Goal: Information Seeking & Learning: Learn about a topic

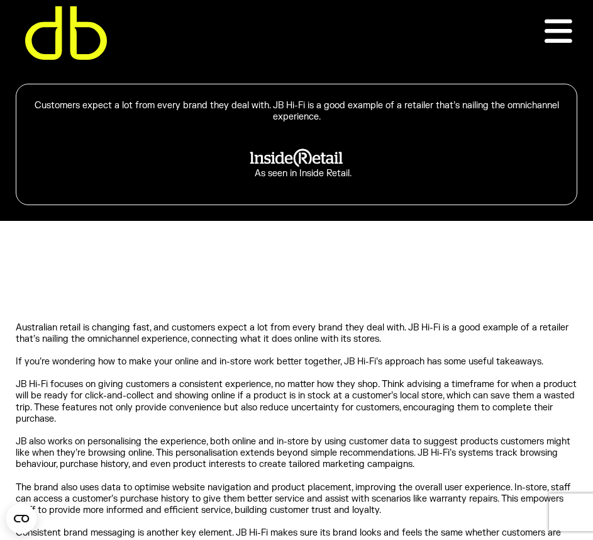
scroll to position [126, 0]
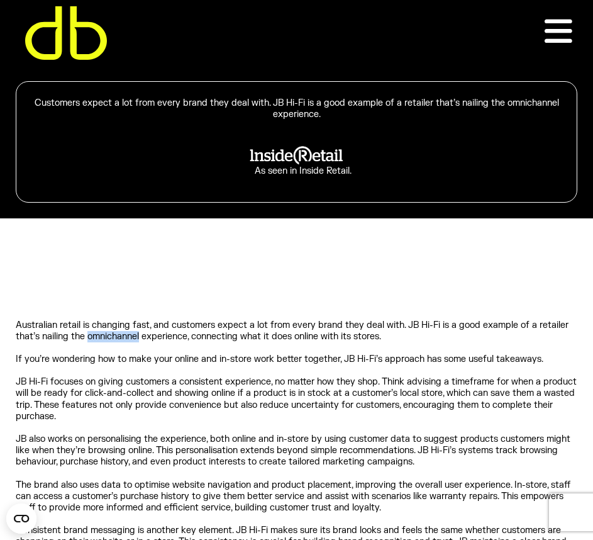
drag, startPoint x: 141, startPoint y: 338, endPoint x: 88, endPoint y: 338, distance: 52.8
click at [88, 338] on p "Australian retail is changing fast, and customers expect a lot from every brand…" at bounding box center [297, 331] width 562 height 23
copy p "omnichannel"
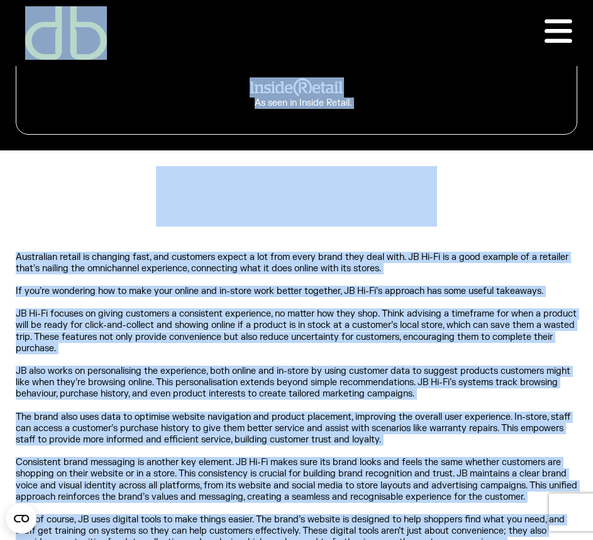
scroll to position [0, 0]
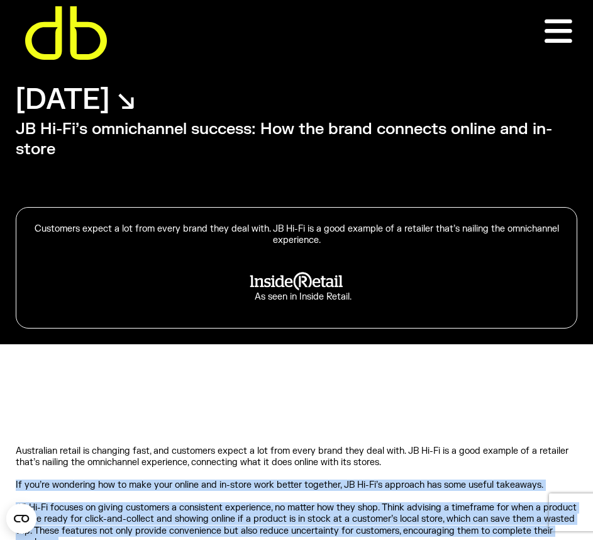
drag, startPoint x: 219, startPoint y: 368, endPoint x: 9, endPoint y: 476, distance: 236.3
copy div "Lo ips’do sitametco adi el sedd eius tempor inc ut-labor etdo magnaa enimadmi, …"
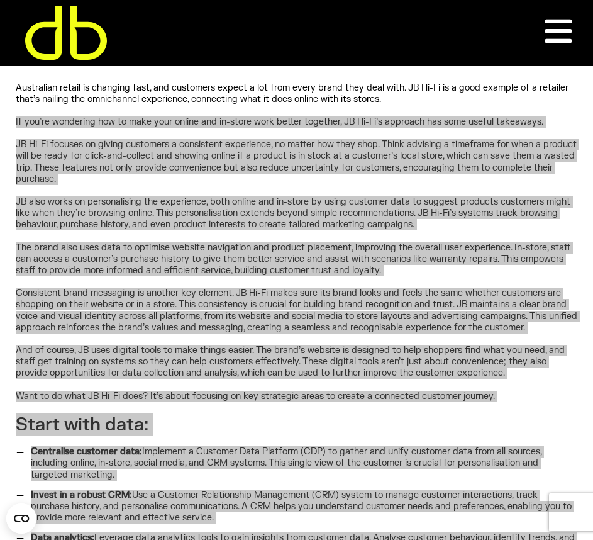
scroll to position [440, 0]
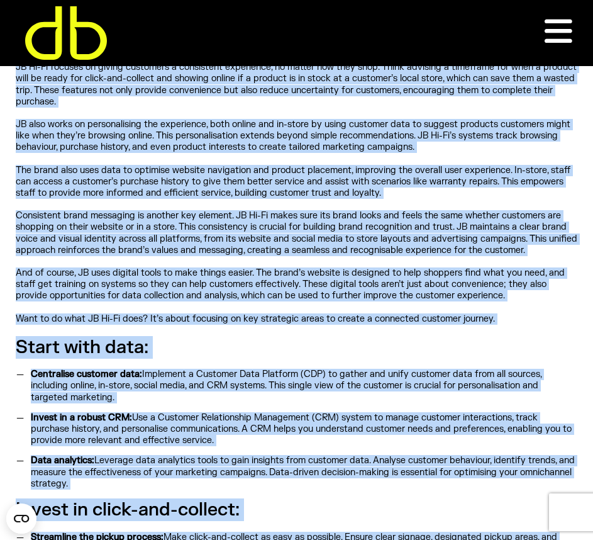
click at [216, 354] on h3 "Start with data:" at bounding box center [297, 347] width 562 height 23
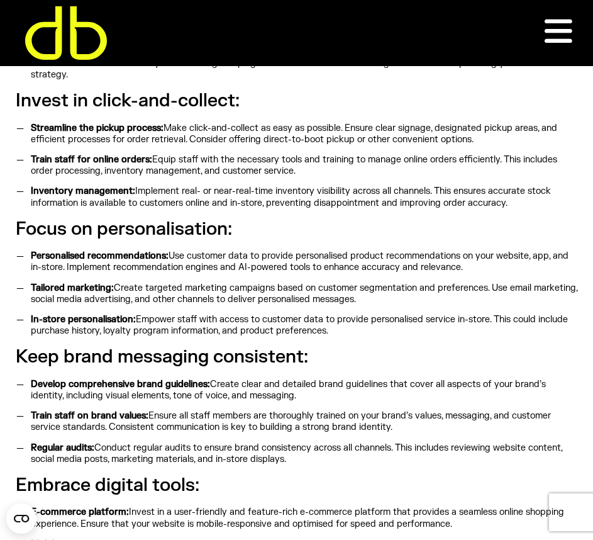
scroll to position [881, 0]
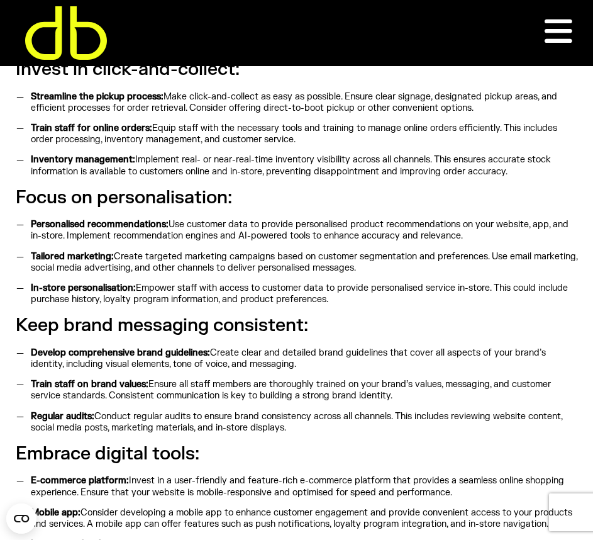
drag, startPoint x: 199, startPoint y: 458, endPoint x: 21, endPoint y: 461, distance: 178.7
click at [194, 458] on h3 "Embrace digital tools:" at bounding box center [297, 453] width 562 height 23
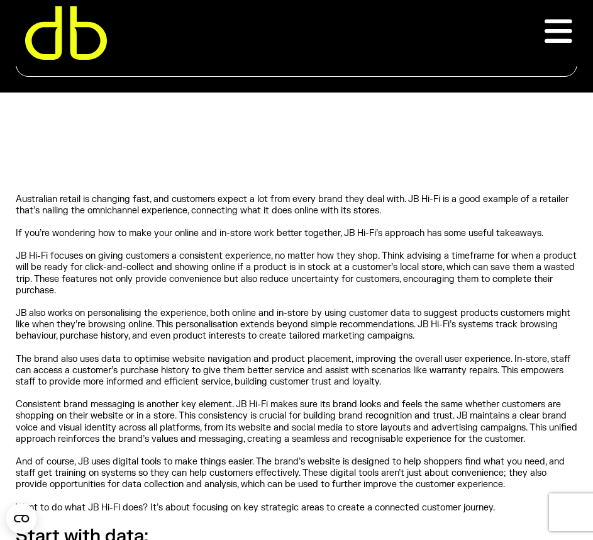
scroll to position [377, 0]
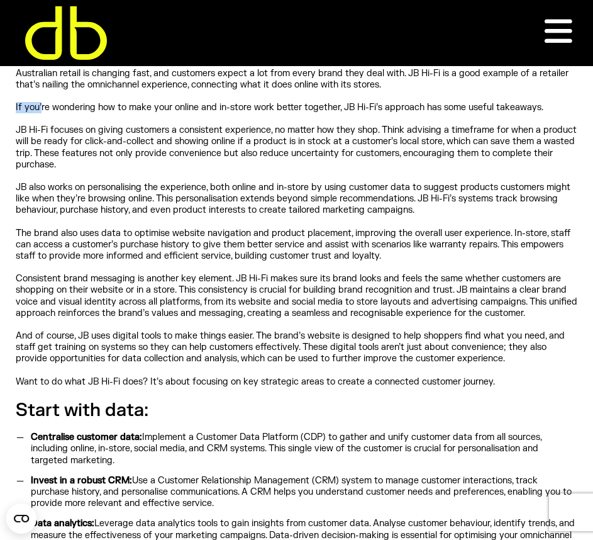
drag, startPoint x: 13, startPoint y: 105, endPoint x: 42, endPoint y: 108, distance: 28.4
drag, startPoint x: 79, startPoint y: 124, endPoint x: 55, endPoint y: 118, distance: 25.2
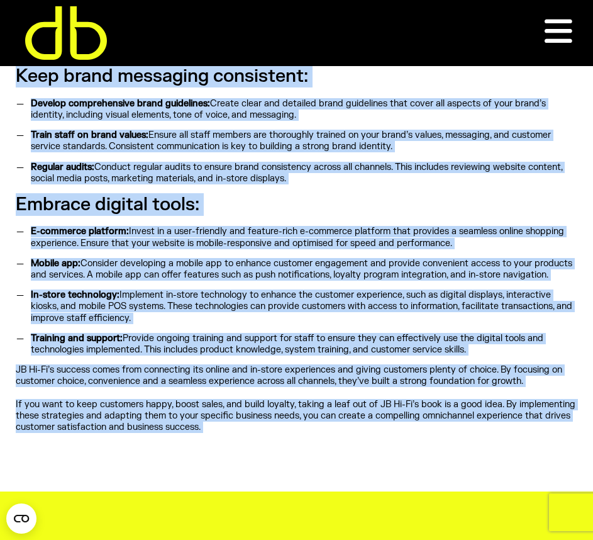
scroll to position [1161, 0]
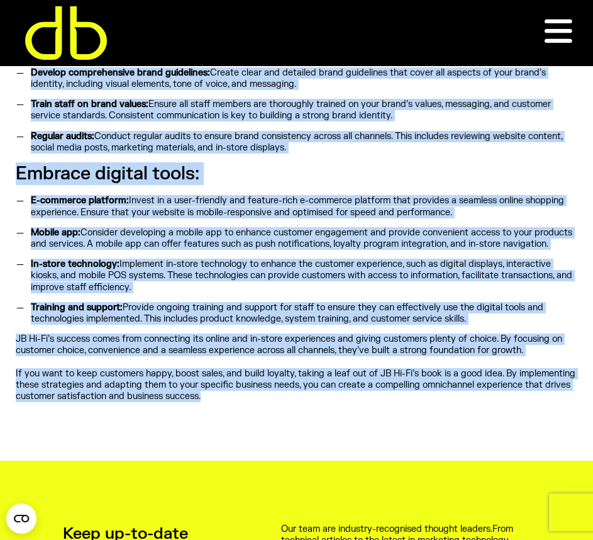
drag, startPoint x: 16, startPoint y: 104, endPoint x: 257, endPoint y: 408, distance: 387.4
copy div "Lo ips’do sitametco adi el sedd eius tempor inc ut-labor etdo magnaa enimadmi, …"
